Goal: Navigation & Orientation: Understand site structure

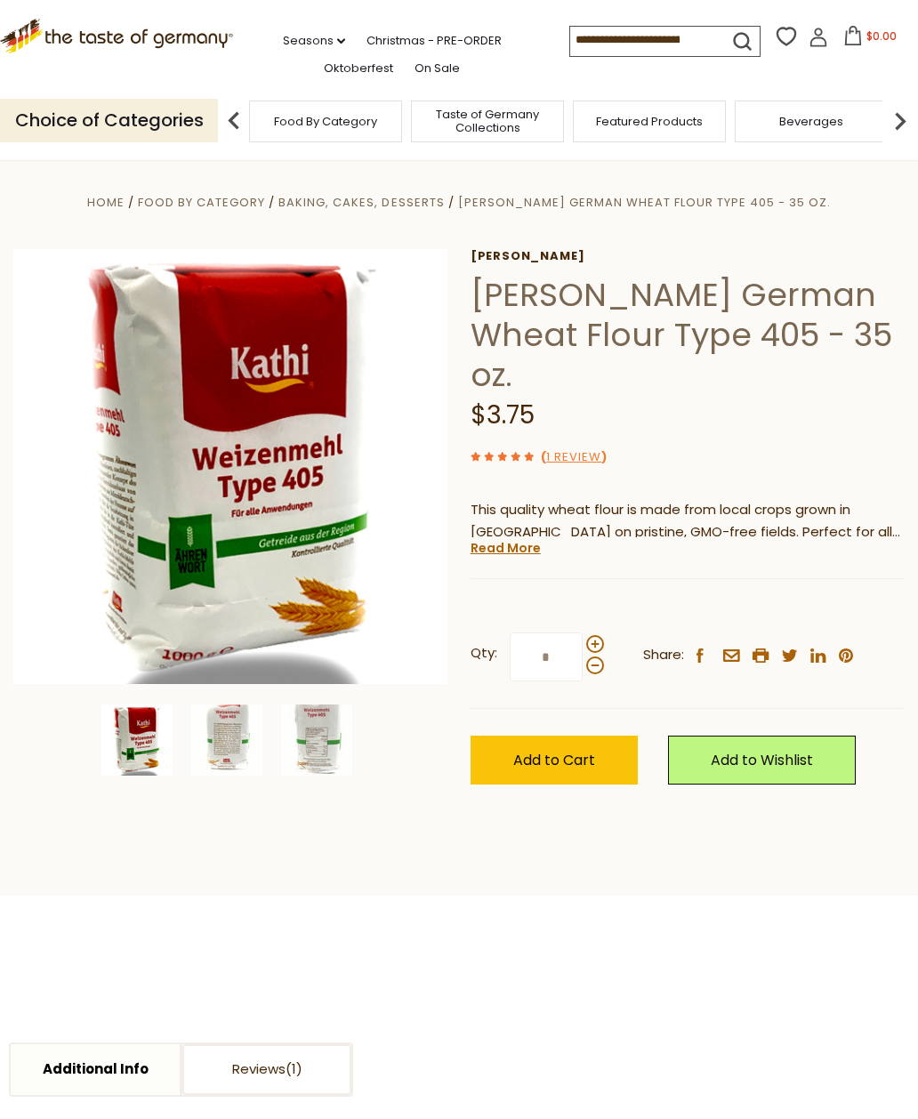
click at [772, 806] on section "Home Food By Category Baking, Cakes, Desserts Kathi German Wheat Flour Type 405…" at bounding box center [459, 526] width 918 height 740
click at [302, 1059] on span at bounding box center [293, 1068] width 17 height 19
click at [324, 62] on link "Oktoberfest" at bounding box center [358, 69] width 69 height 20
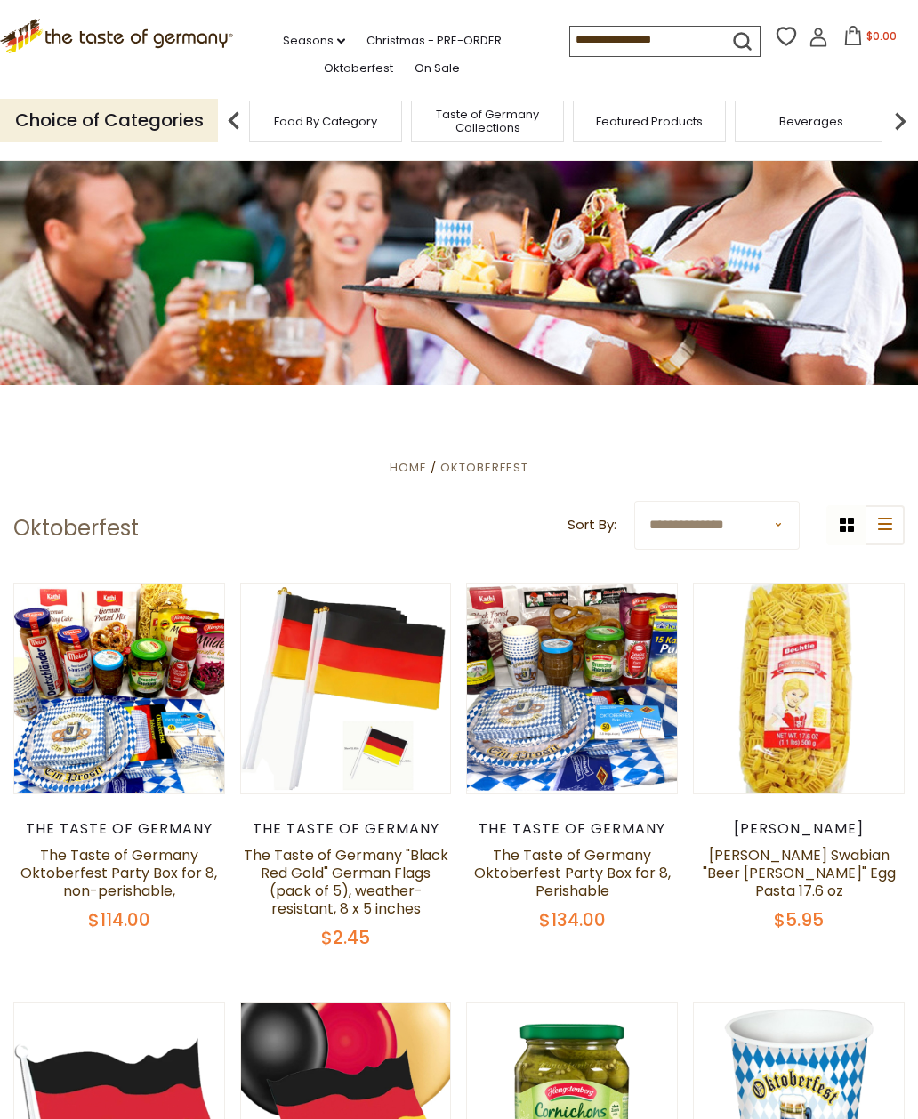
click at [908, 109] on img at bounding box center [900, 121] width 36 height 36
click at [908, 120] on img at bounding box center [900, 121] width 36 height 36
click at [434, 120] on div "Cereal" at bounding box center [357, 122] width 153 height 42
click at [905, 111] on img at bounding box center [900, 121] width 36 height 36
click at [458, 114] on div "Fish" at bounding box center [381, 122] width 153 height 42
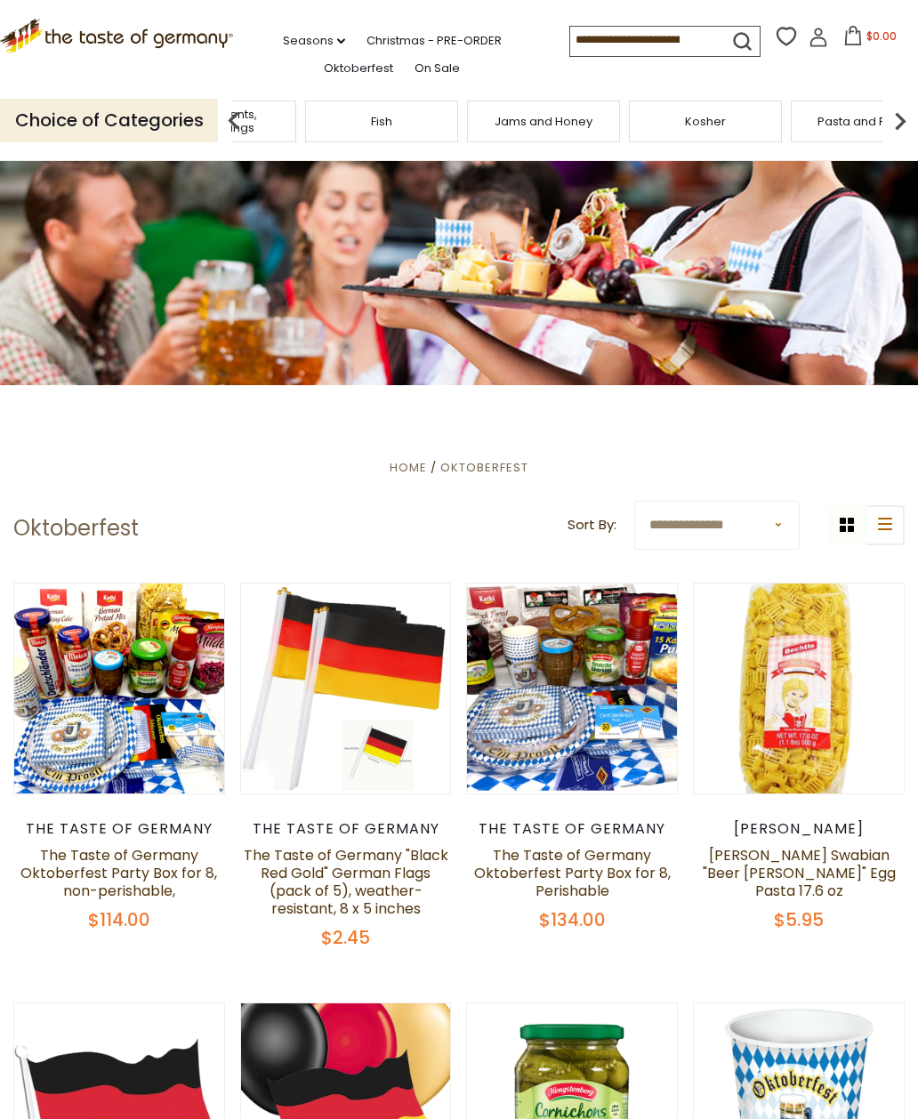
click at [291, 111] on span "Condiments, Seasonings" at bounding box center [220, 121] width 142 height 27
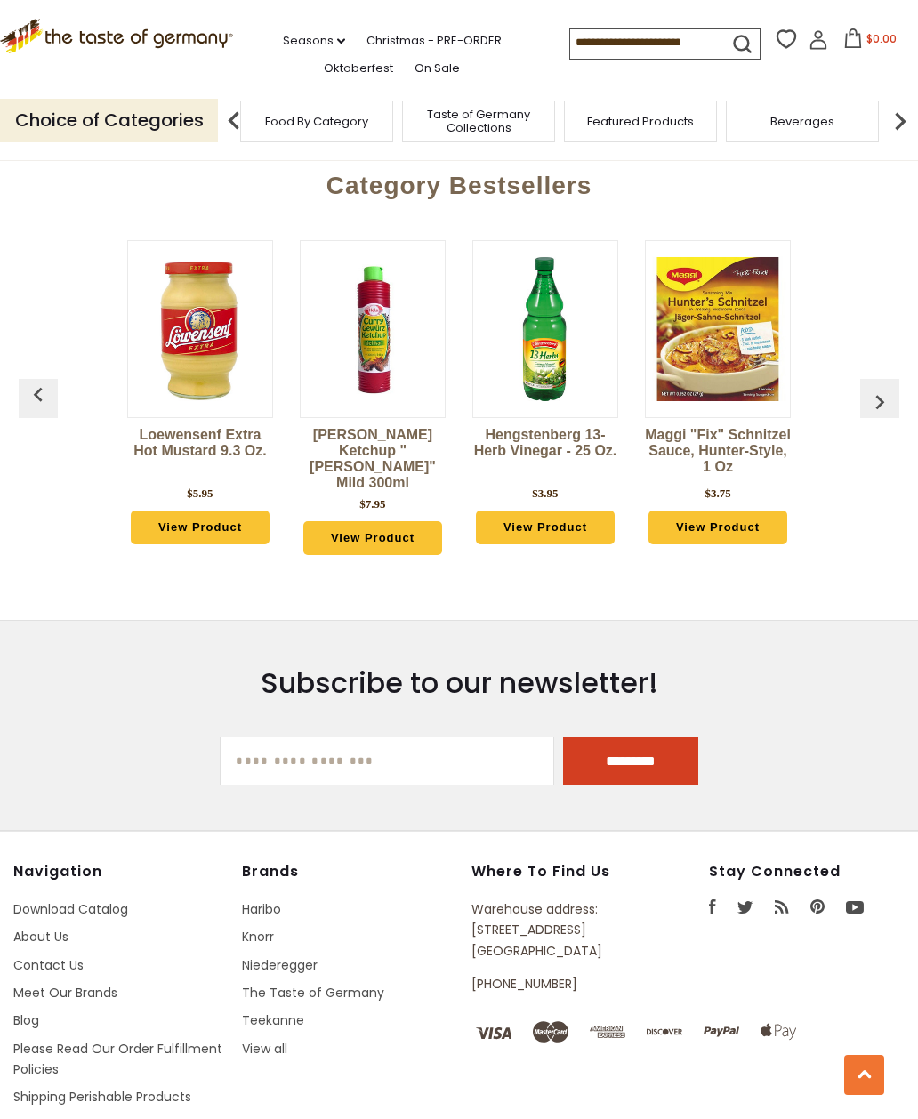
scroll to position [4428, 0]
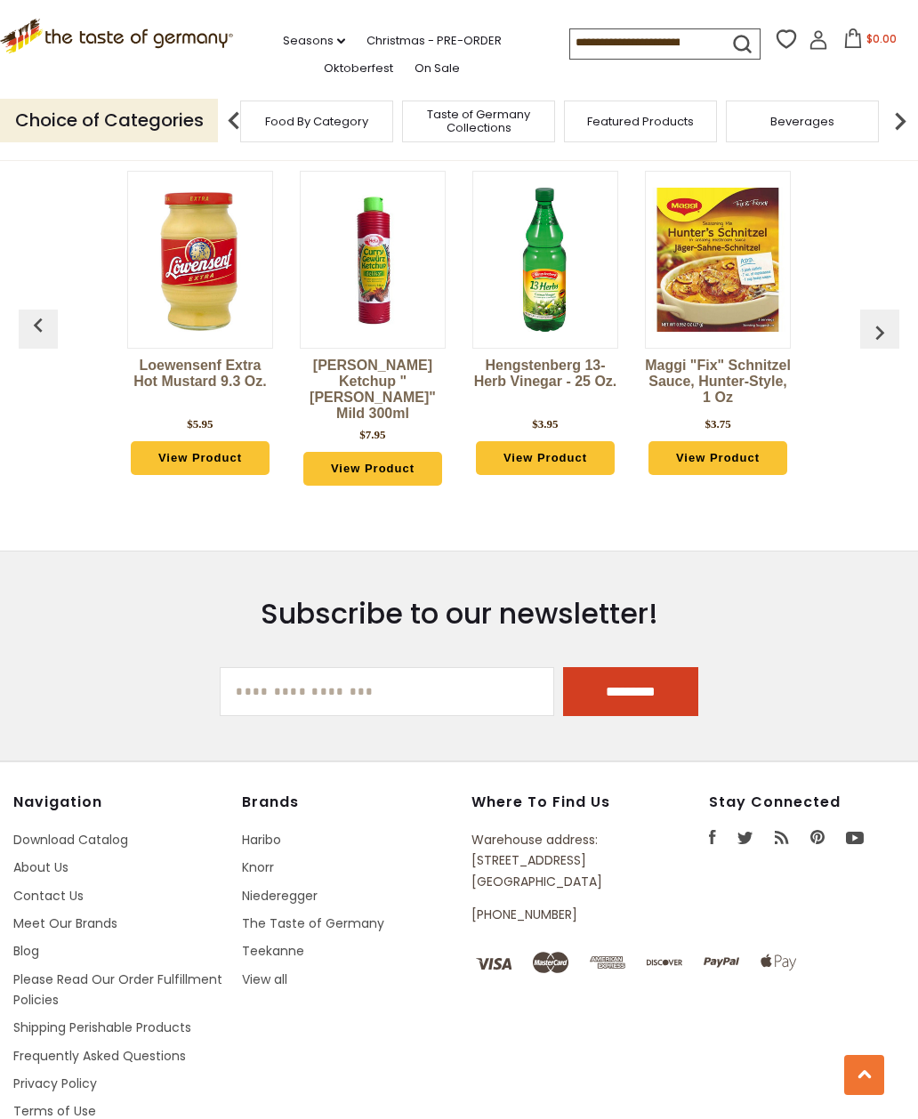
click at [141, 970] on link "Please Read Our Order Fulfillment Policies" at bounding box center [117, 989] width 209 height 38
